Goal: Transaction & Acquisition: Purchase product/service

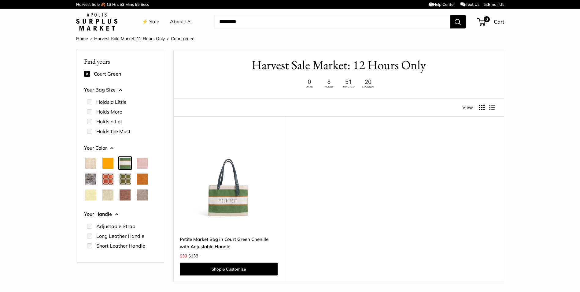
click at [0, 0] on img at bounding box center [0, 0] width 0 height 0
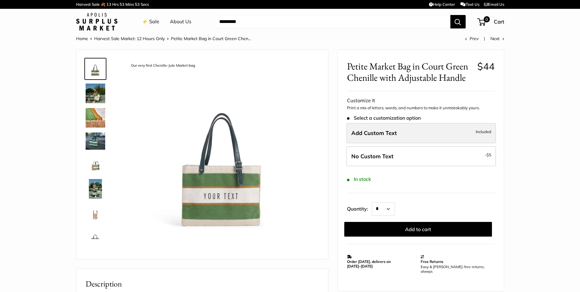
click at [372, 134] on span "Add Custom Text" at bounding box center [374, 132] width 46 height 7
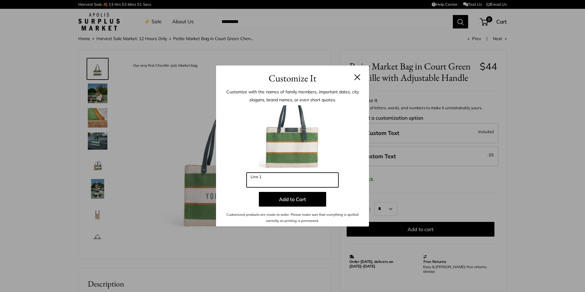
drag, startPoint x: 277, startPoint y: 185, endPoint x: 264, endPoint y: 183, distance: 13.3
click at [264, 183] on input "Line 1" at bounding box center [292, 179] width 92 height 15
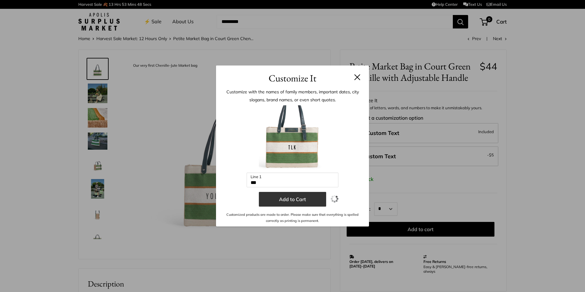
click at [289, 199] on button "Add to Cart" at bounding box center [292, 199] width 67 height 15
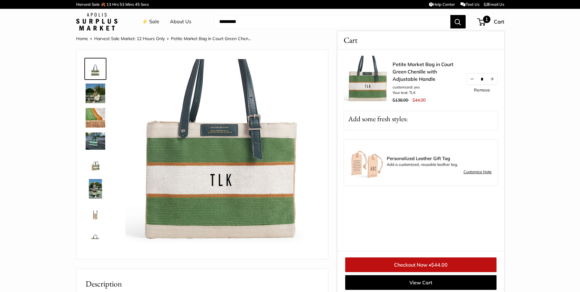
scroll to position [2, 0]
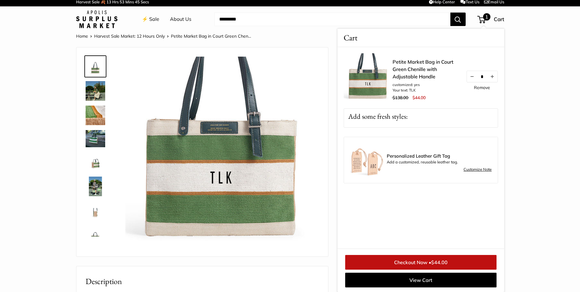
click at [97, 70] on img at bounding box center [96, 67] width 20 height 20
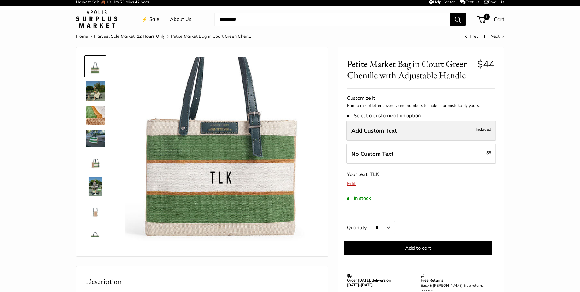
click at [372, 133] on span "Add Custom Text" at bounding box center [374, 130] width 46 height 7
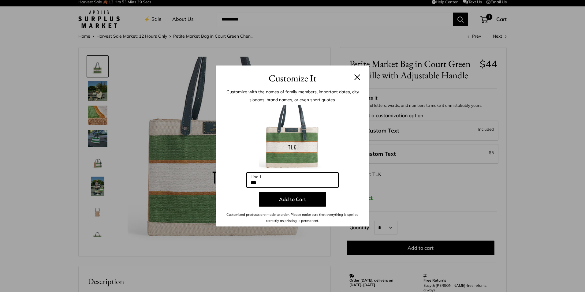
click at [263, 180] on input "***" at bounding box center [292, 179] width 92 height 15
drag, startPoint x: 257, startPoint y: 181, endPoint x: 235, endPoint y: 181, distance: 21.4
click at [235, 181] on div "Enter 10 letters *** Line 1 Add to Cart Customized products are made to order. …" at bounding box center [292, 164] width 135 height 119
type input "***"
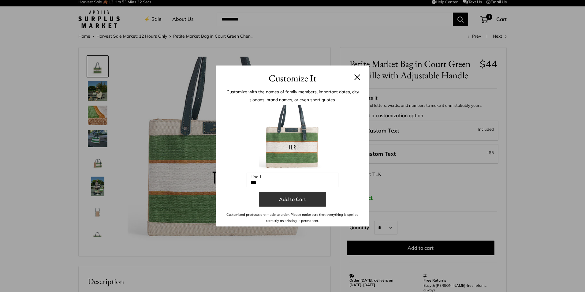
click at [290, 201] on button "Add to Cart" at bounding box center [292, 199] width 67 height 15
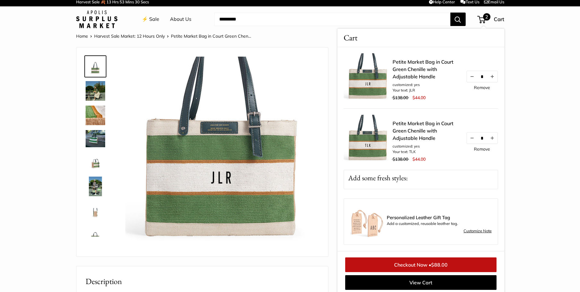
scroll to position [5, 0]
click at [413, 263] on link "Checkout Now • $88.00" at bounding box center [420, 264] width 151 height 15
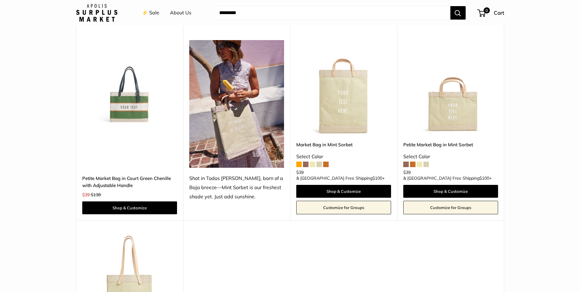
scroll to position [1130, 0]
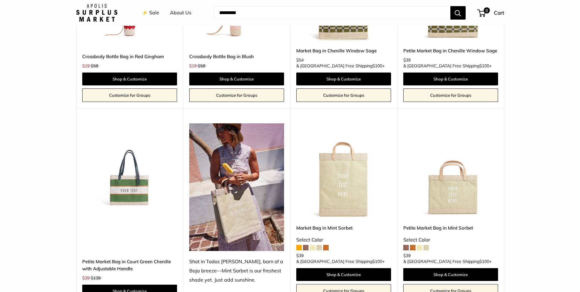
click at [0, 0] on img at bounding box center [0, 0] width 0 height 0
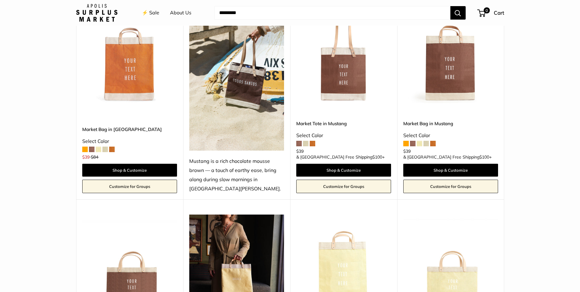
scroll to position [426, 0]
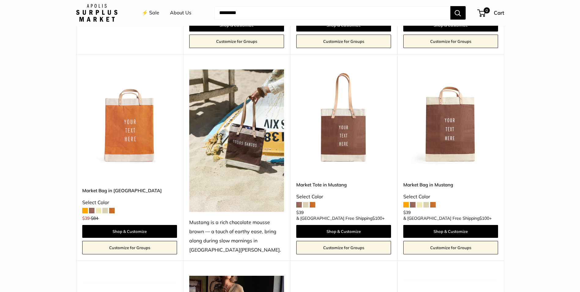
click at [0, 0] on img at bounding box center [0, 0] width 0 height 0
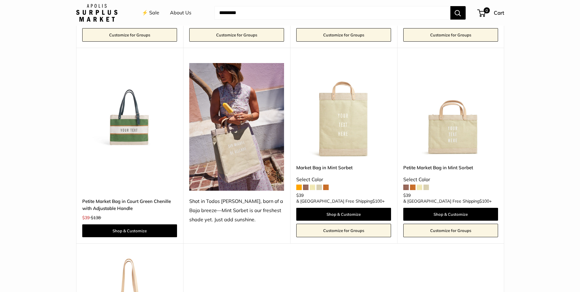
scroll to position [1193, 0]
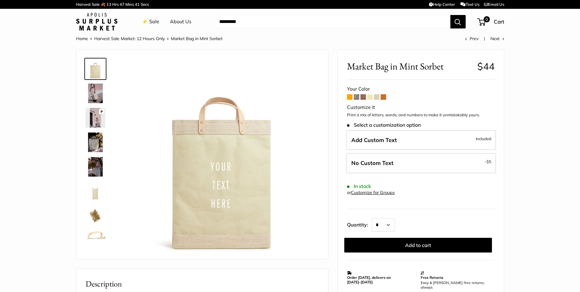
click at [349, 98] on span at bounding box center [350, 97] width 6 height 6
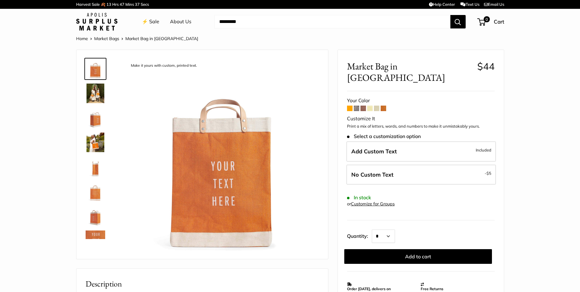
click at [354, 106] on span at bounding box center [357, 109] width 6 height 6
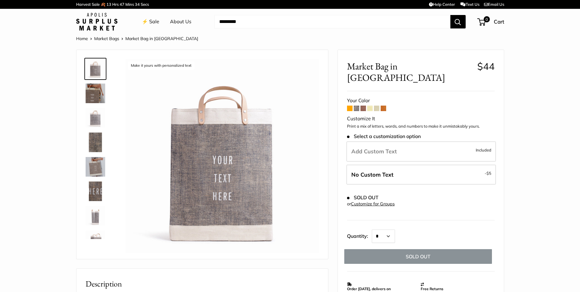
click at [99, 97] on img at bounding box center [96, 93] width 20 height 20
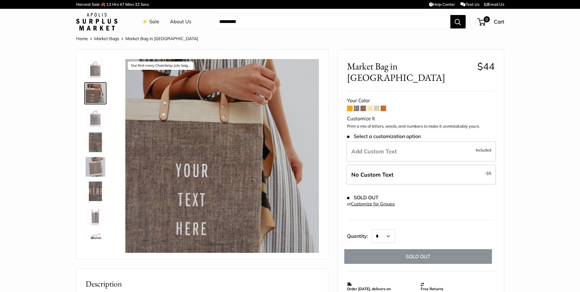
click at [100, 124] on img at bounding box center [96, 118] width 20 height 20
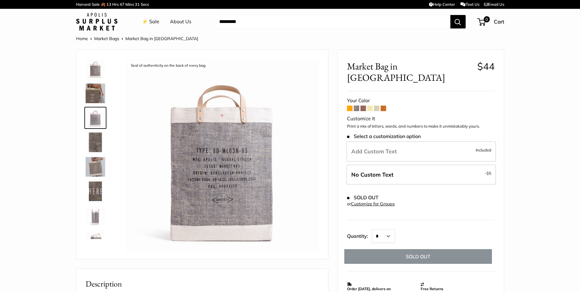
click at [101, 138] on img at bounding box center [96, 142] width 20 height 20
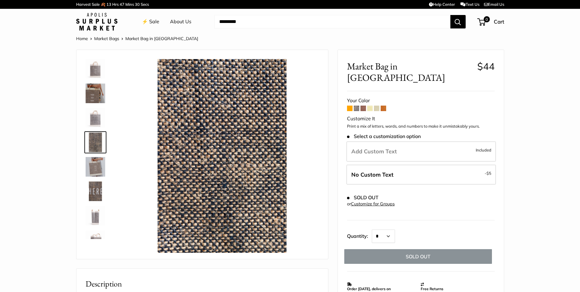
click at [96, 71] on img at bounding box center [96, 69] width 20 height 20
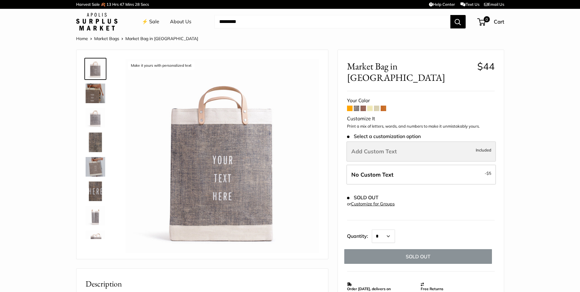
click at [378, 148] on span "Add Custom Text" at bounding box center [374, 151] width 46 height 7
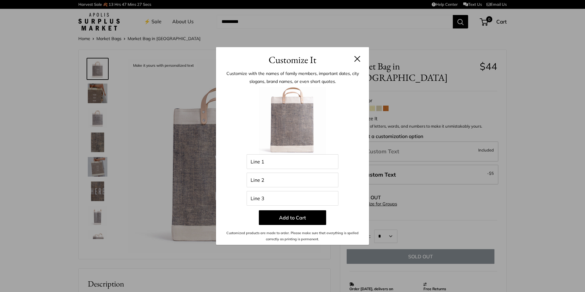
click at [263, 148] on img at bounding box center [292, 120] width 67 height 67
click at [265, 186] on input "Line 2" at bounding box center [292, 179] width 92 height 15
type input "******"
drag, startPoint x: 250, startPoint y: 180, endPoint x: 233, endPoint y: 177, distance: 17.7
click at [233, 177] on div "Enter 42 letters Line 1 ****** Line 2 Line 3 Add to Cart Customized products ar…" at bounding box center [292, 164] width 135 height 155
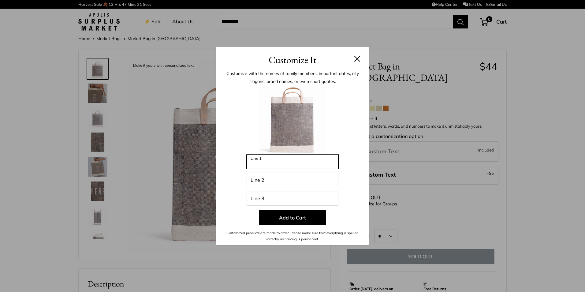
click at [274, 165] on input "Line 1" at bounding box center [292, 161] width 92 height 15
click at [363, 60] on header "Customize It" at bounding box center [292, 57] width 153 height 20
click at [357, 60] on button at bounding box center [357, 59] width 6 height 6
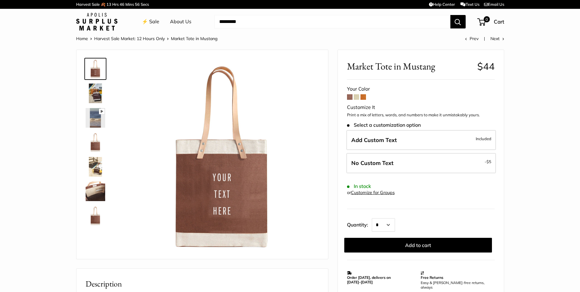
click at [98, 140] on img at bounding box center [96, 142] width 20 height 20
click at [363, 96] on span at bounding box center [364, 97] width 6 height 6
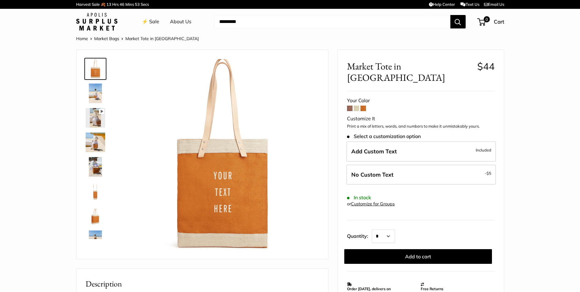
click at [356, 106] on span at bounding box center [357, 109] width 6 height 6
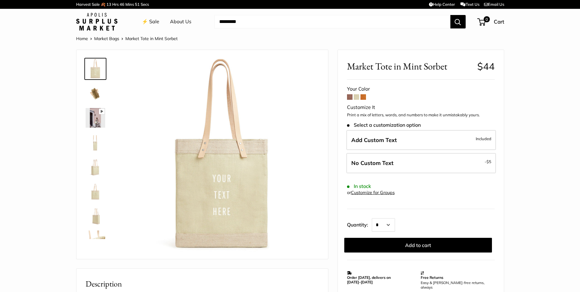
click at [349, 98] on span at bounding box center [350, 97] width 6 height 6
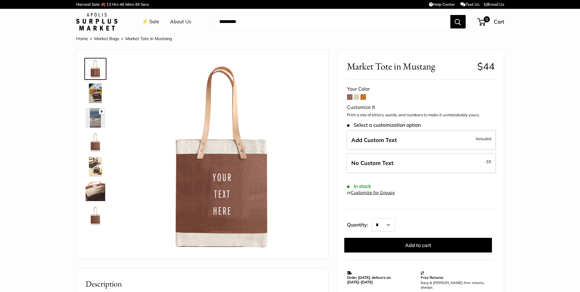
click at [94, 222] on img at bounding box center [96, 216] width 20 height 20
click at [94, 205] on link at bounding box center [95, 216] width 22 height 22
click at [91, 156] on link at bounding box center [95, 167] width 22 height 22
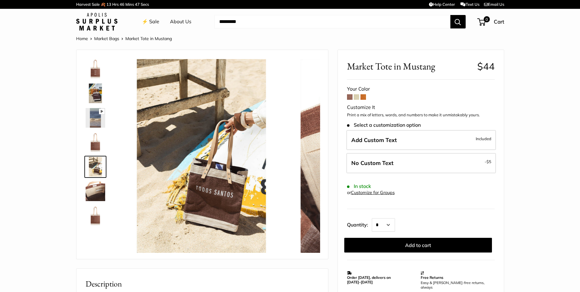
click at [98, 76] on img at bounding box center [96, 69] width 20 height 20
